Goal: Task Accomplishment & Management: Complete application form

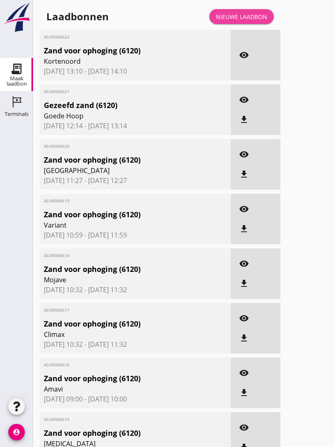
click at [243, 21] on div "Nieuwe laadbon" at bounding box center [241, 16] width 51 height 9
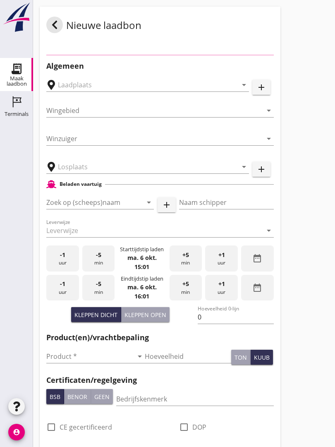
click at [102, 173] on input "text" at bounding box center [142, 166] width 168 height 13
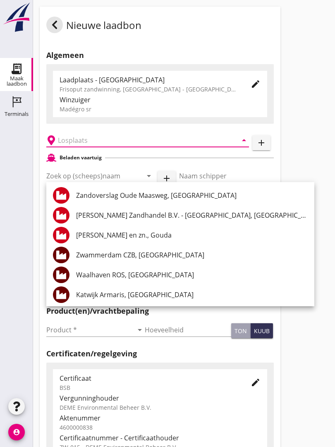
click at [93, 146] on input "text" at bounding box center [142, 140] width 168 height 13
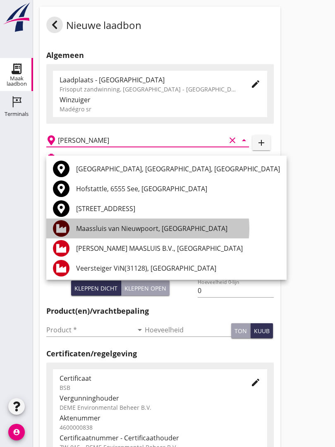
click at [173, 225] on div "Maassluis van Nieuwpoort, [GEOGRAPHIC_DATA]" at bounding box center [178, 229] width 204 height 10
type input "Maassluis van Nieuwpoort, [GEOGRAPHIC_DATA]"
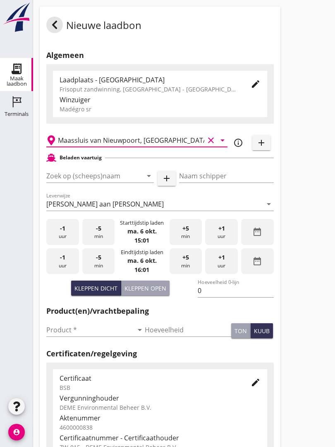
click at [106, 179] on input "Zoek op (scheeps)naam" at bounding box center [88, 175] width 84 height 13
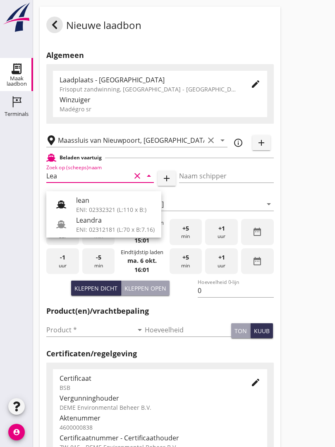
click at [102, 221] on div "Leandra" at bounding box center [115, 220] width 79 height 10
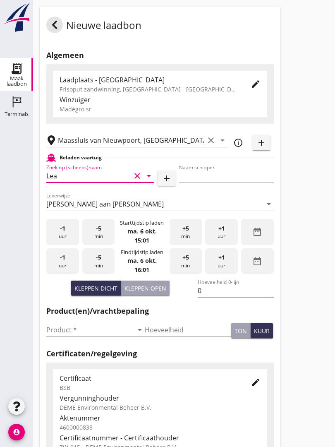
type input "Leandra"
type input "[PERSON_NAME]"
type input "740"
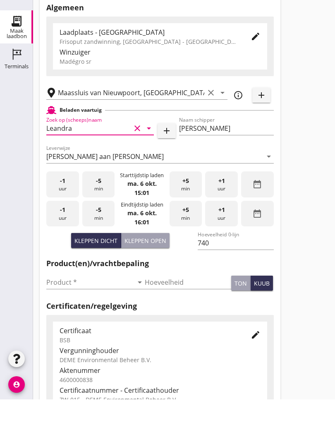
click at [62, 323] on input "Product *" at bounding box center [89, 329] width 87 height 13
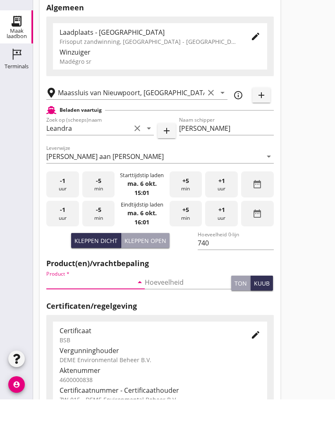
scroll to position [47, 0]
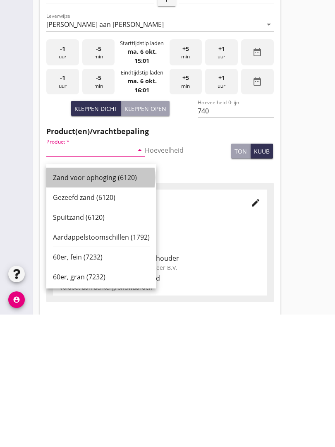
click at [96, 305] on div "Zand voor ophoging (6120)" at bounding box center [101, 310] width 97 height 10
type input "Zand voor ophoging (6120)"
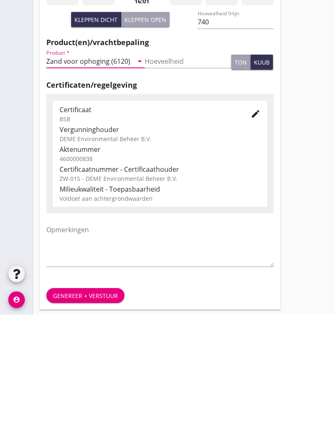
scroll to position [145, 0]
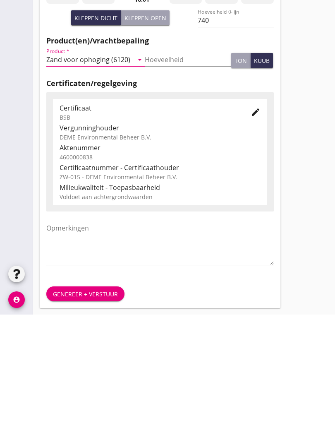
click at [87, 422] on div "Genereer + verstuur" at bounding box center [85, 426] width 65 height 9
